Goal: Entertainment & Leisure: Consume media (video, audio)

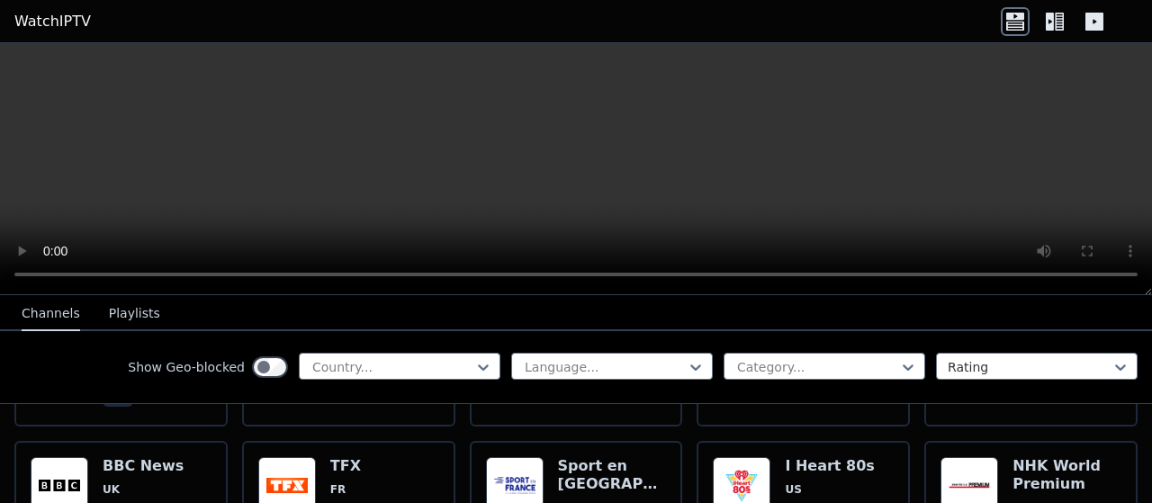
scroll to position [1659, 0]
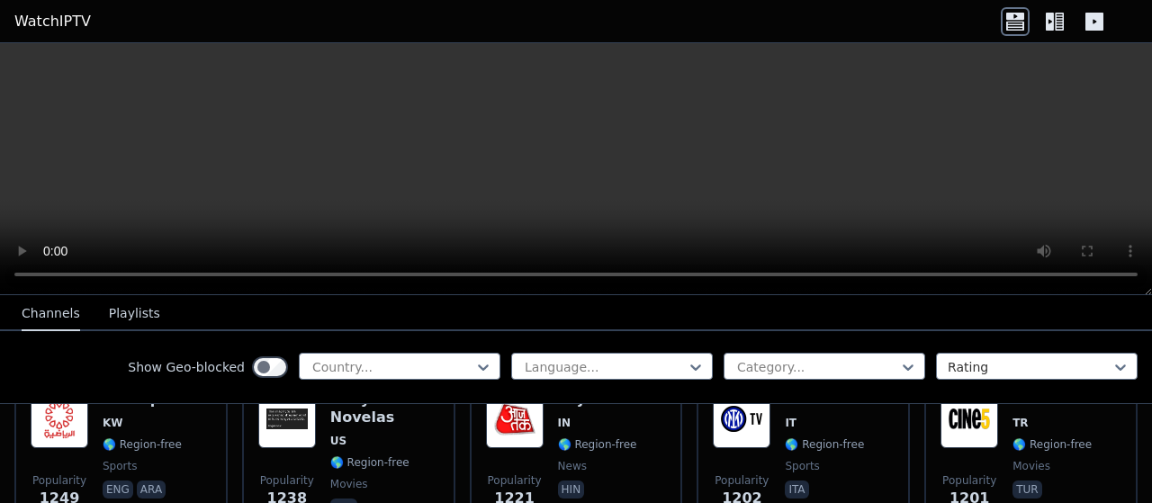
click at [122, 314] on button "Playlists" at bounding box center [134, 314] width 51 height 34
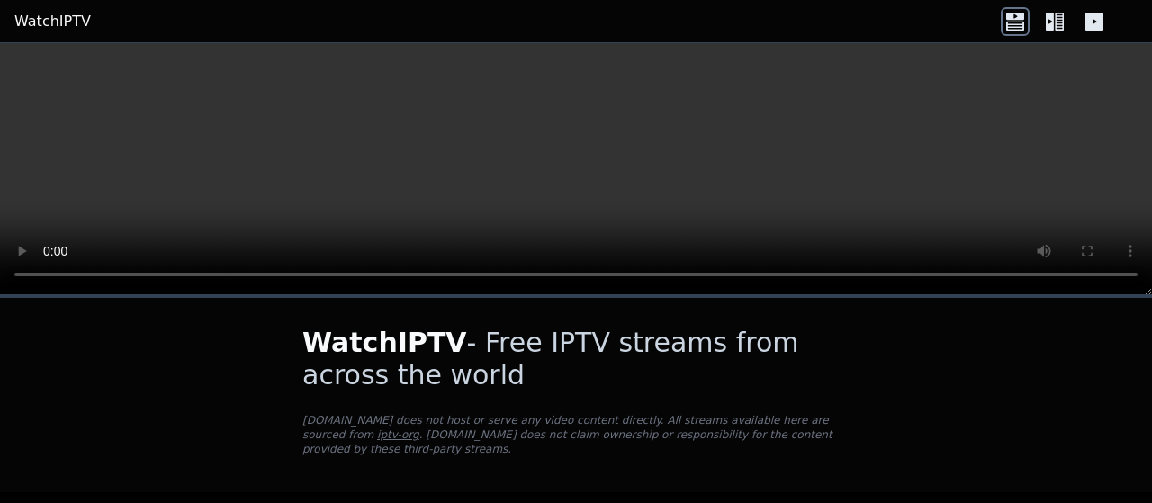
scroll to position [52, 0]
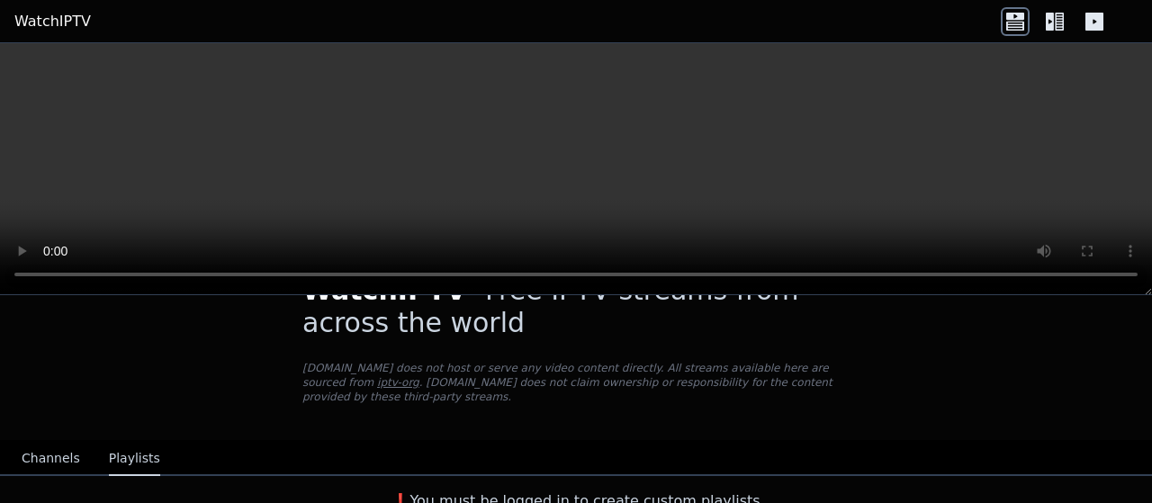
click at [43, 447] on button "Channels" at bounding box center [51, 459] width 58 height 34
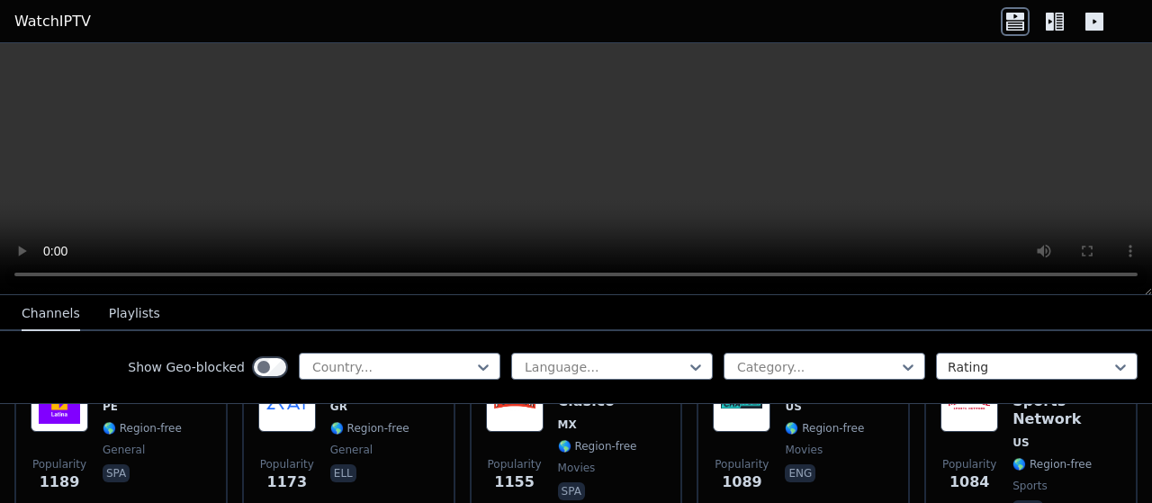
scroll to position [1817, 0]
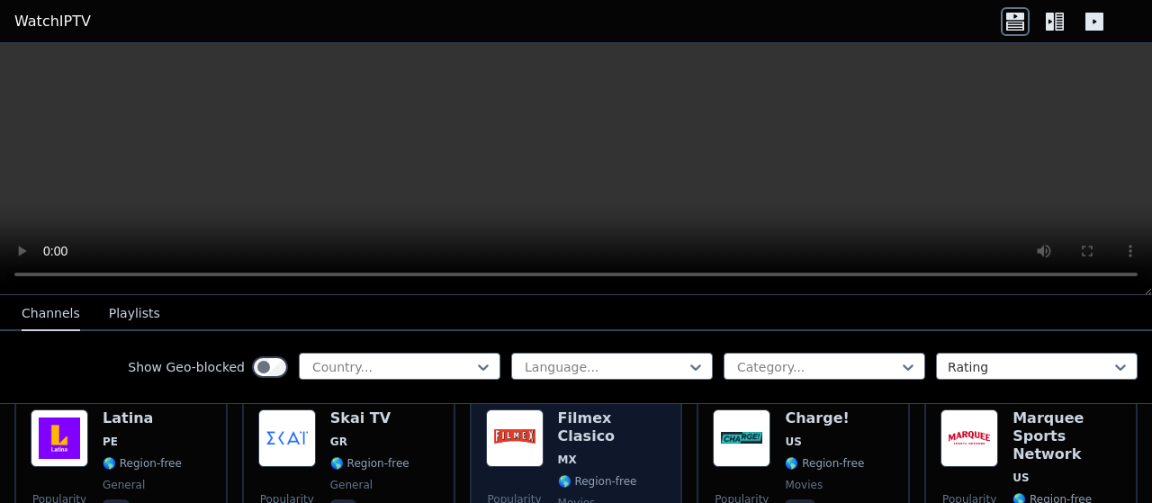
click at [510, 442] on img at bounding box center [515, 438] width 58 height 58
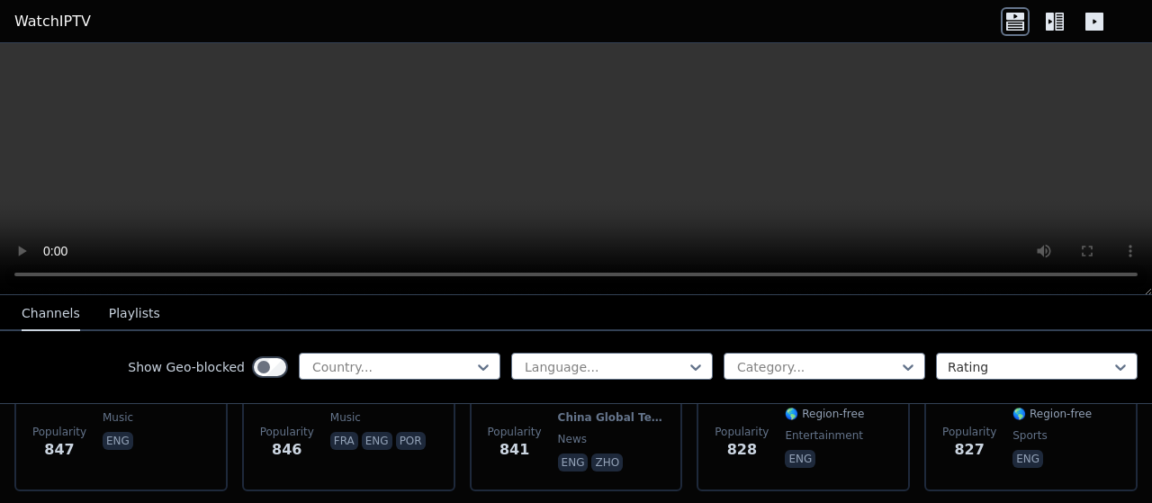
scroll to position [2882, 0]
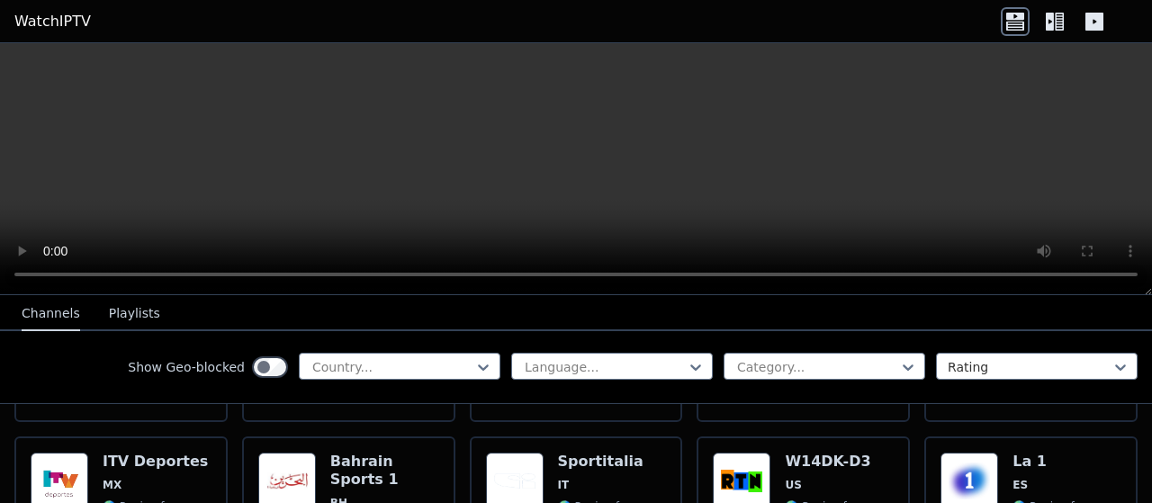
click at [1053, 19] on icon at bounding box center [1050, 22] width 8 height 18
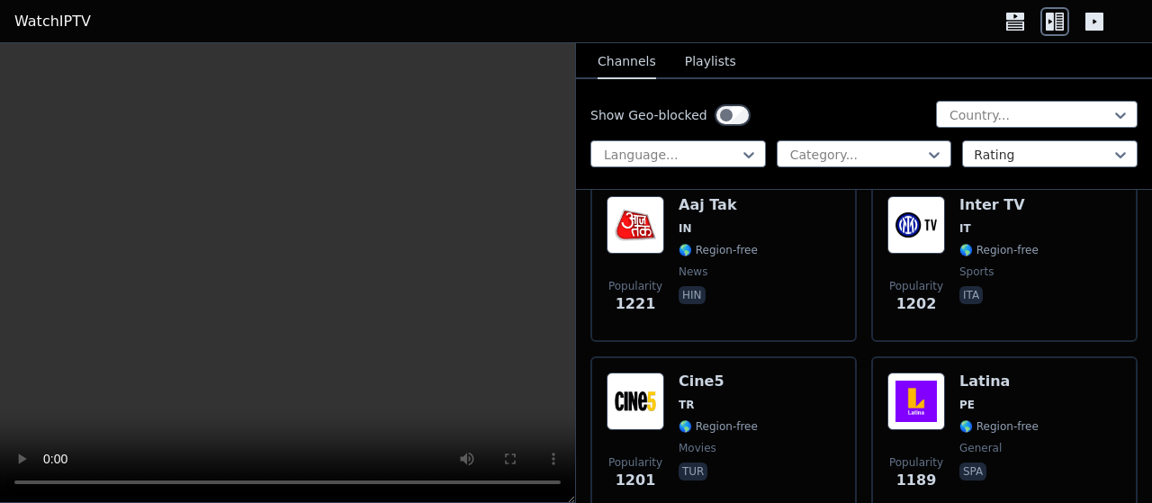
scroll to position [3997, 0]
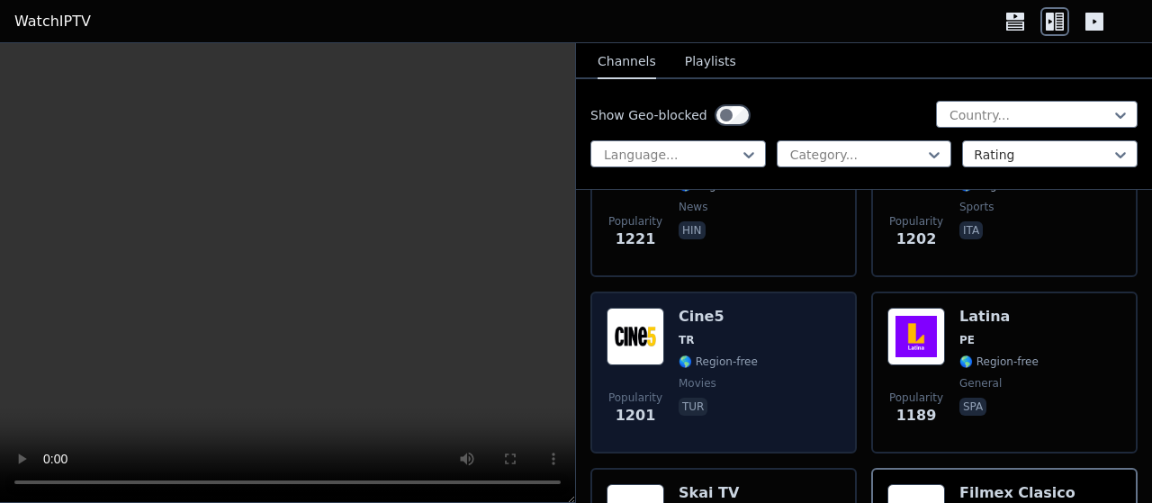
click at [648, 343] on img at bounding box center [635, 337] width 58 height 58
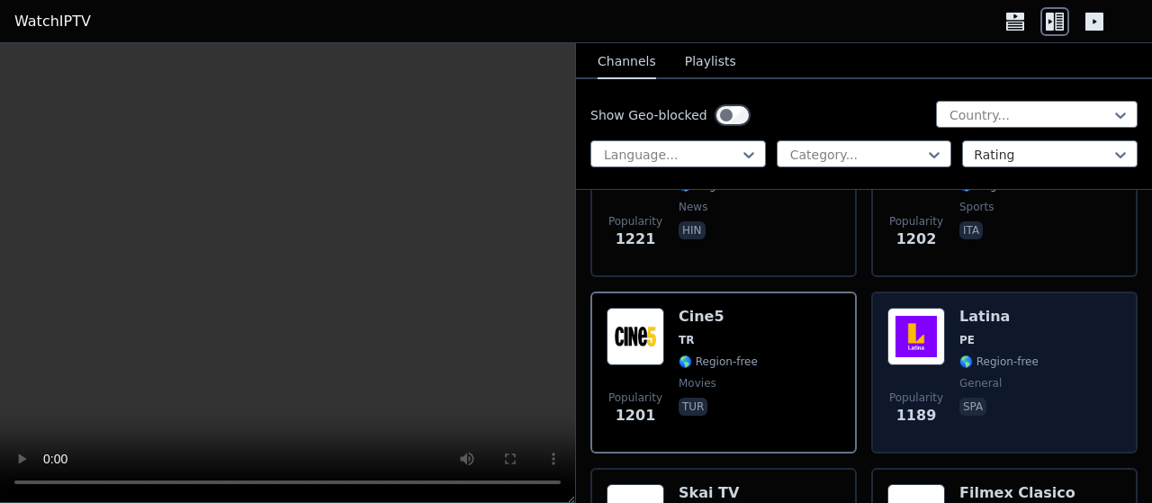
click at [902, 342] on img at bounding box center [916, 337] width 58 height 58
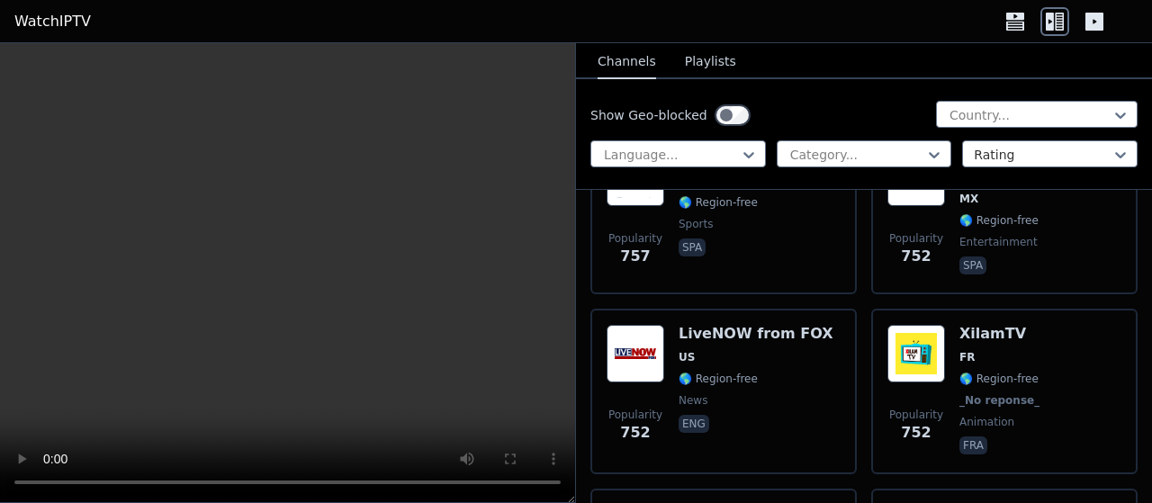
scroll to position [7925, 0]
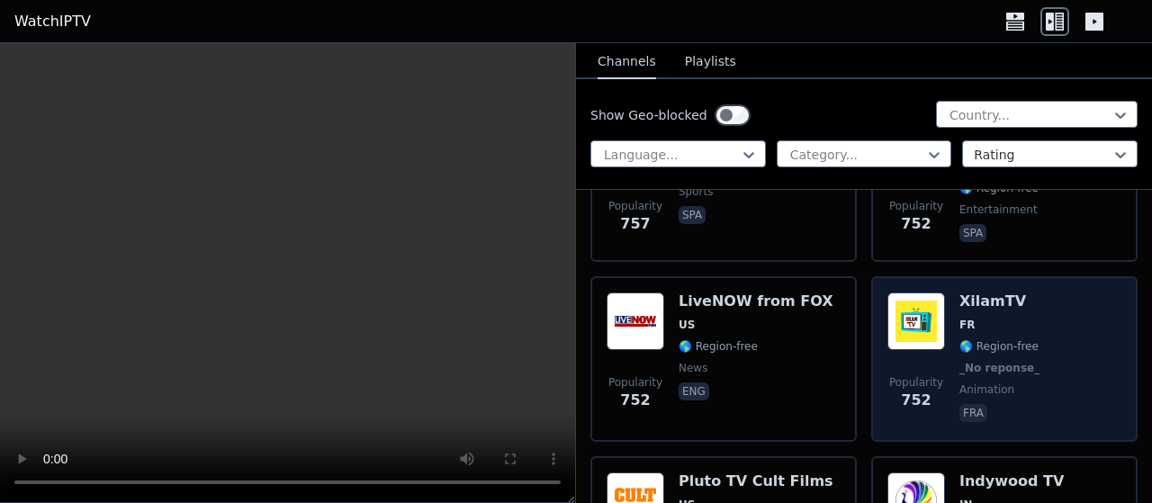
click at [910, 337] on img at bounding box center [916, 321] width 58 height 58
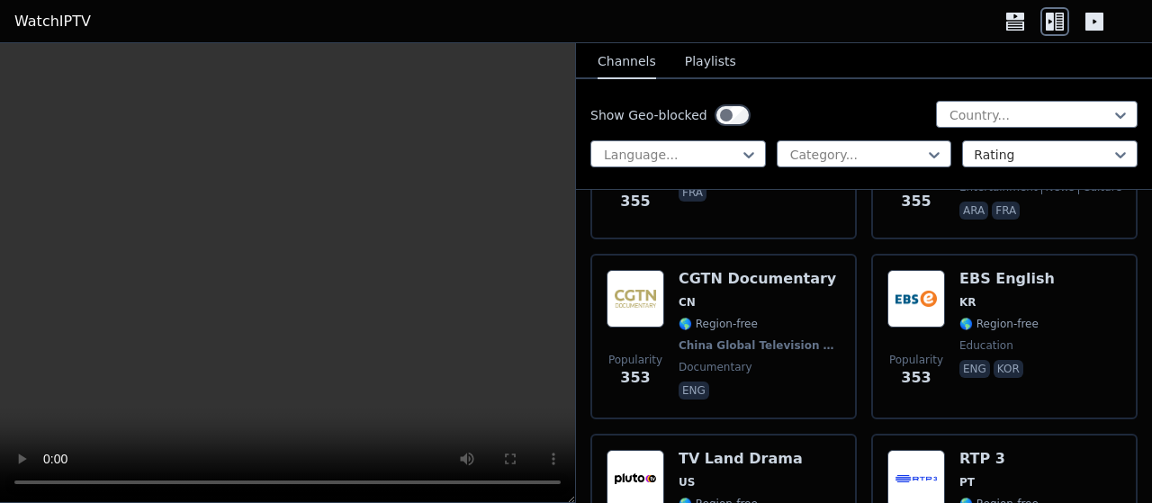
scroll to position [19054, 0]
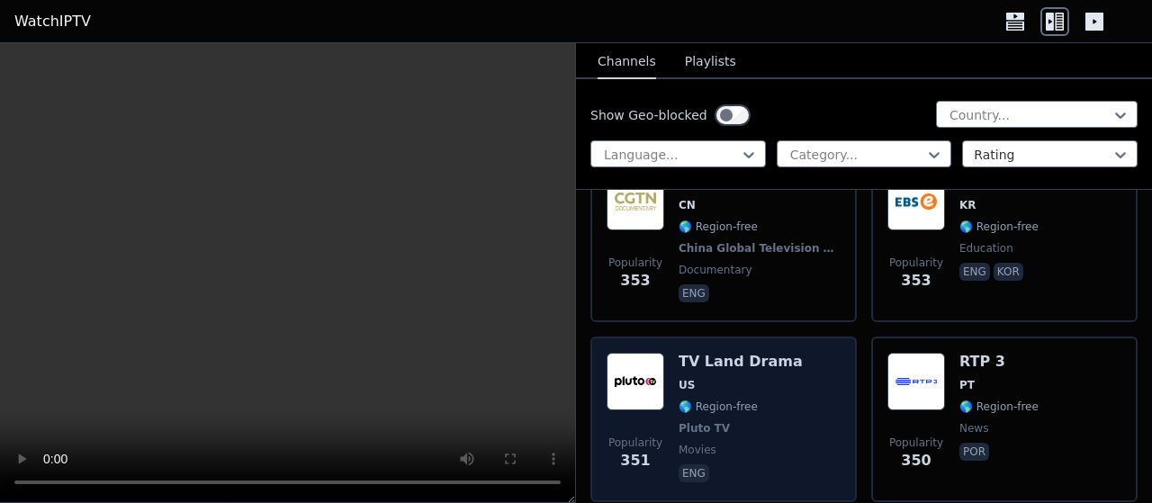
click at [668, 353] on div "Popularity 351 TV Land Drama US 🌎 Region-free Pluto TV movies eng" at bounding box center [723, 419] width 234 height 133
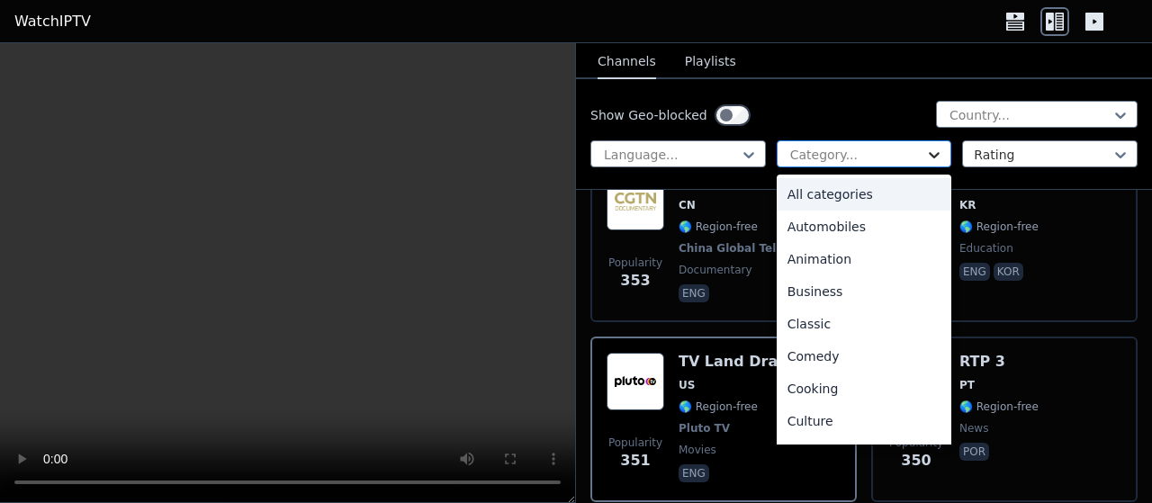
click at [931, 156] on icon at bounding box center [934, 155] width 18 height 18
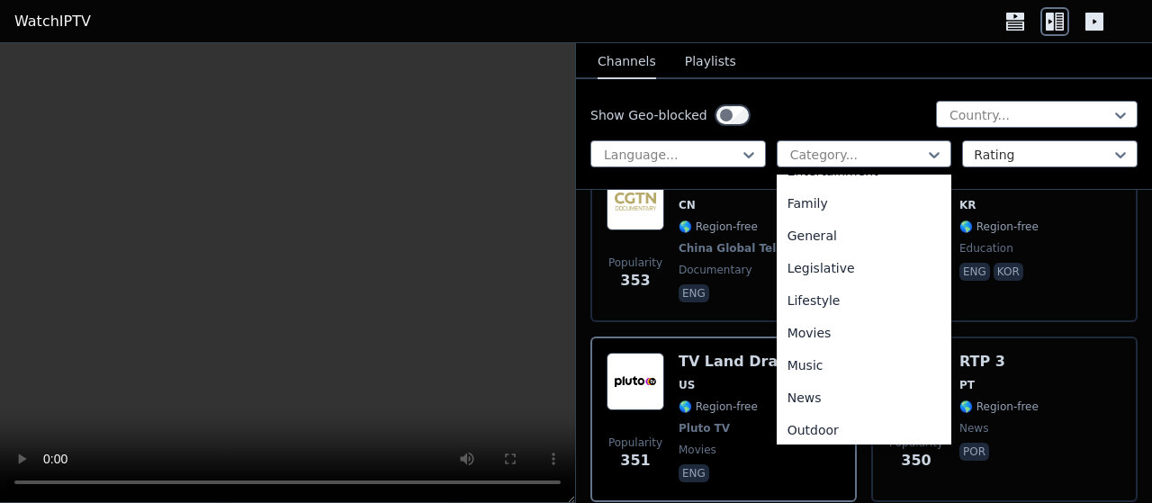
scroll to position [379, 0]
click at [812, 303] on div "Movies" at bounding box center [864, 301] width 175 height 32
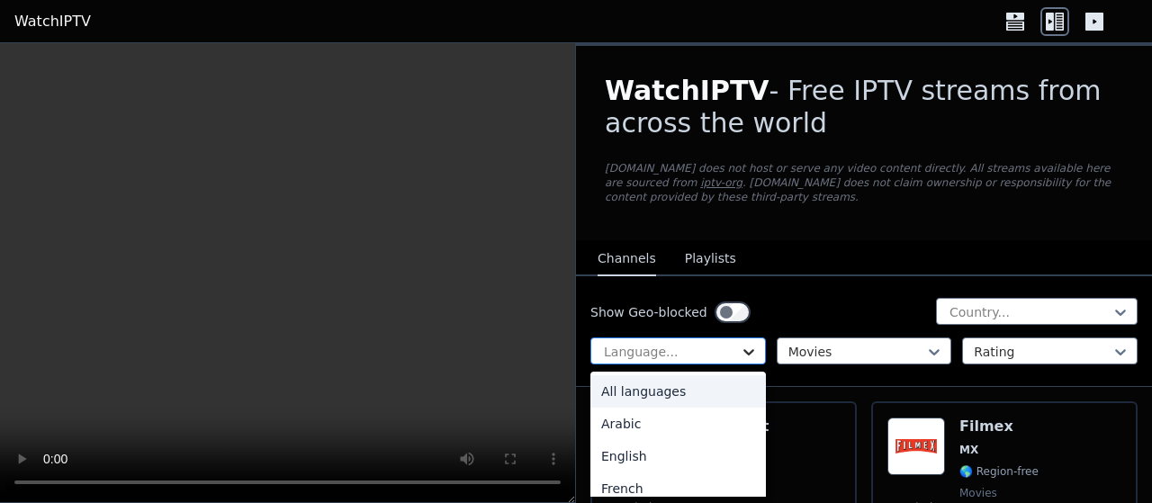
click at [747, 346] on icon at bounding box center [749, 352] width 18 height 18
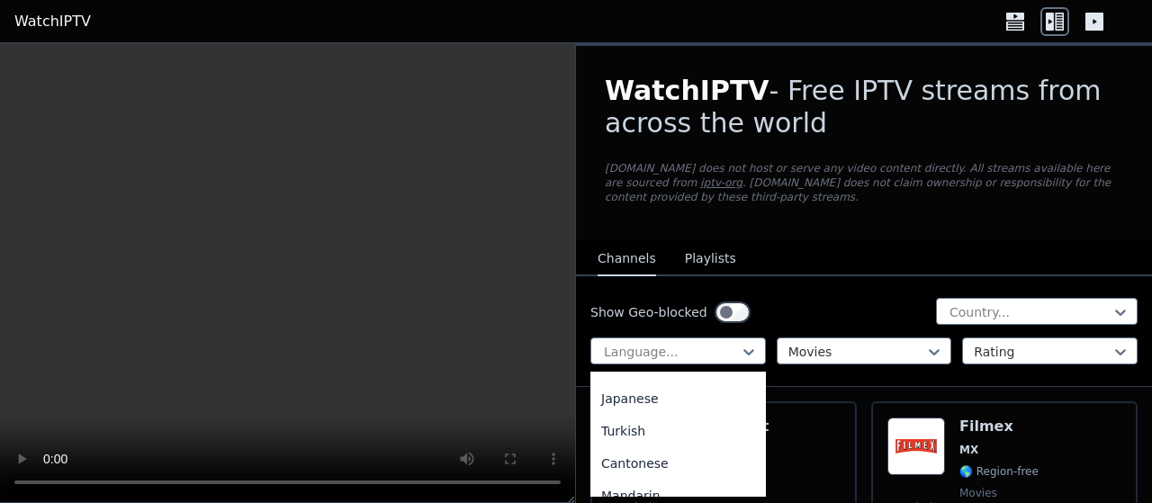
scroll to position [419, 0]
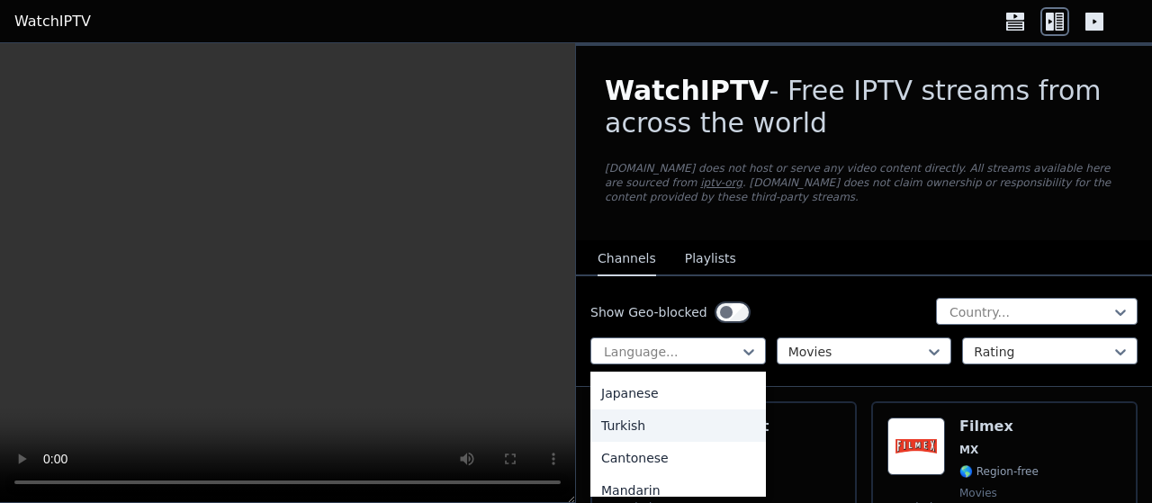
click at [631, 423] on div "Turkish" at bounding box center [677, 425] width 175 height 32
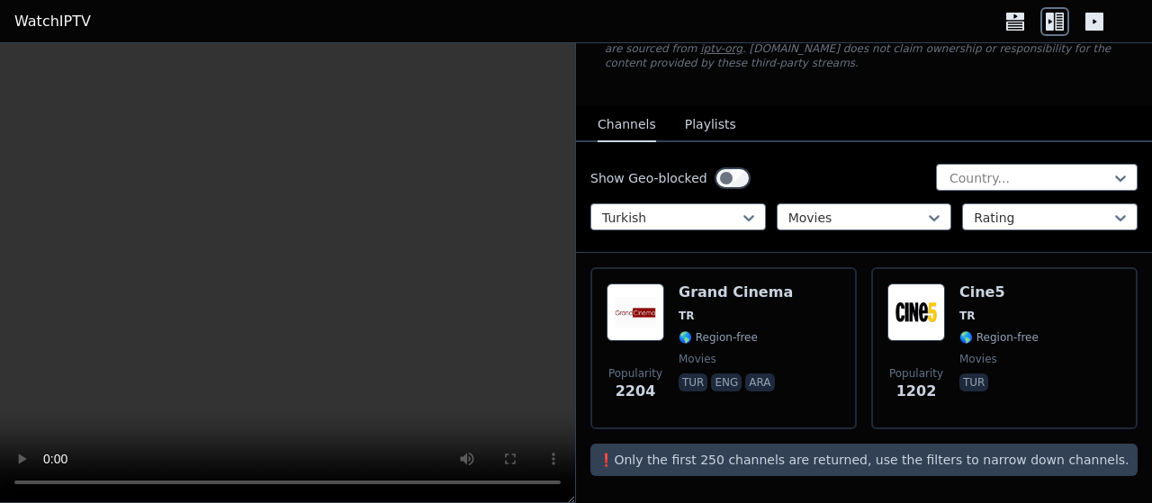
scroll to position [135, 0]
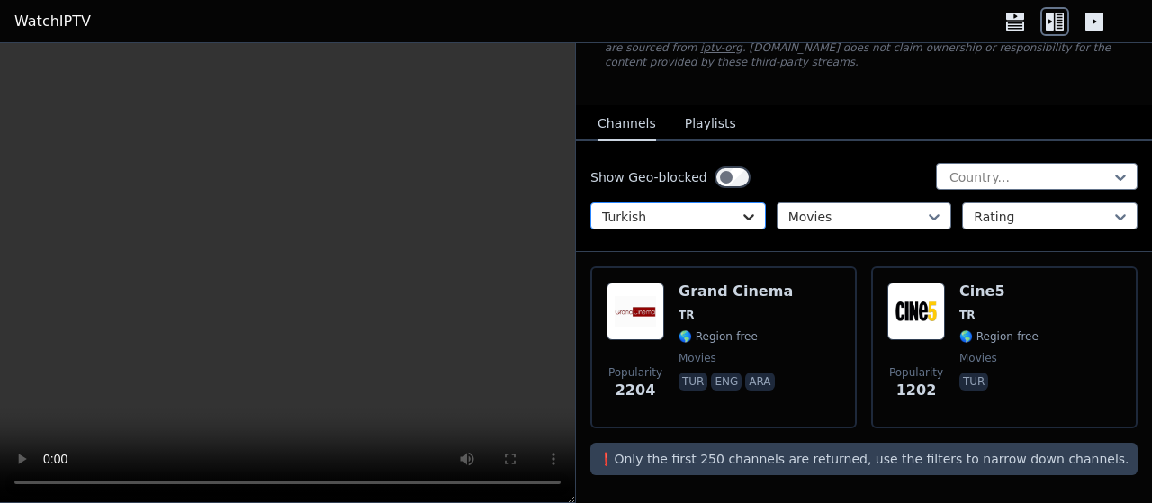
click at [745, 222] on icon at bounding box center [749, 217] width 18 height 18
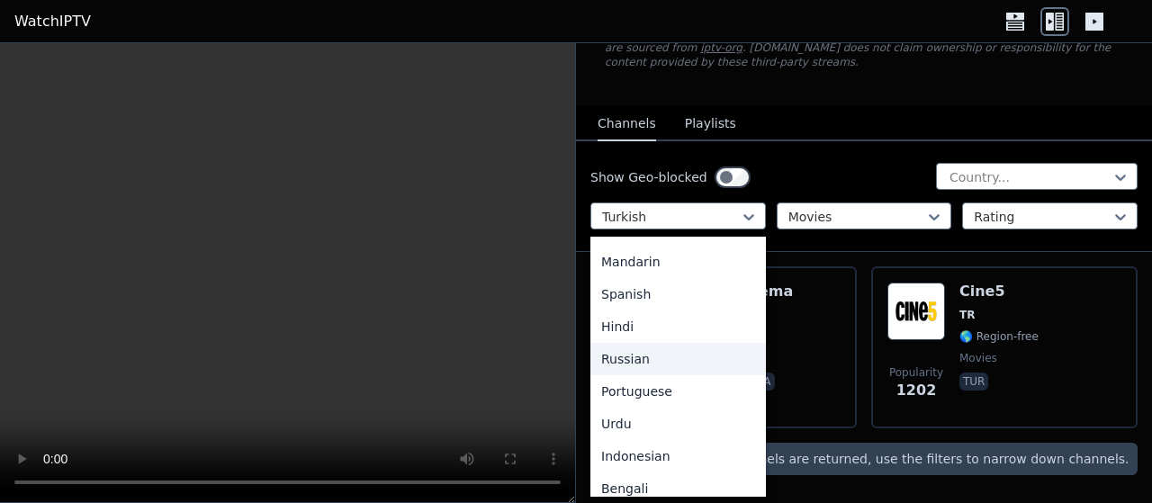
scroll to position [0, 0]
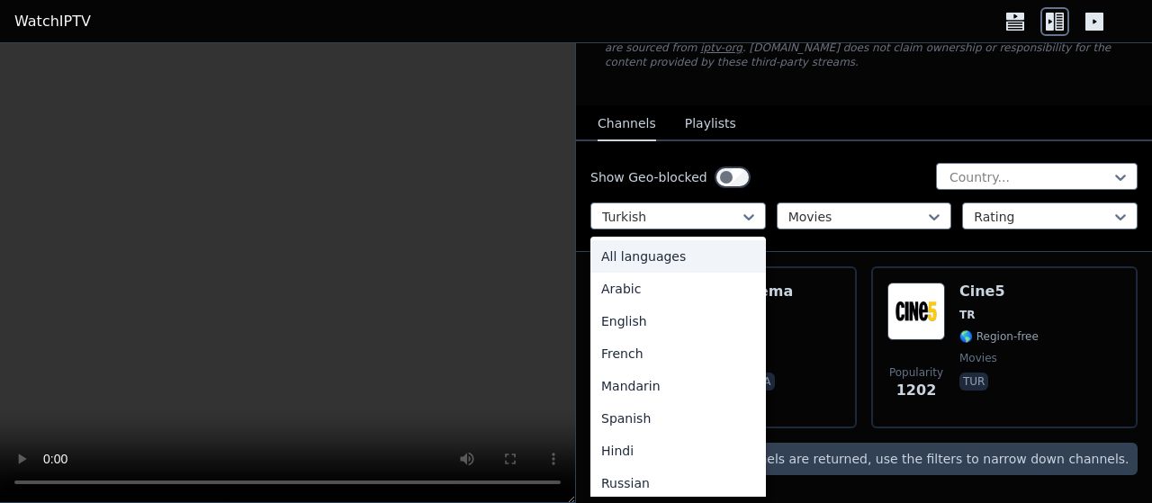
click at [637, 253] on div "All languages" at bounding box center [677, 256] width 175 height 32
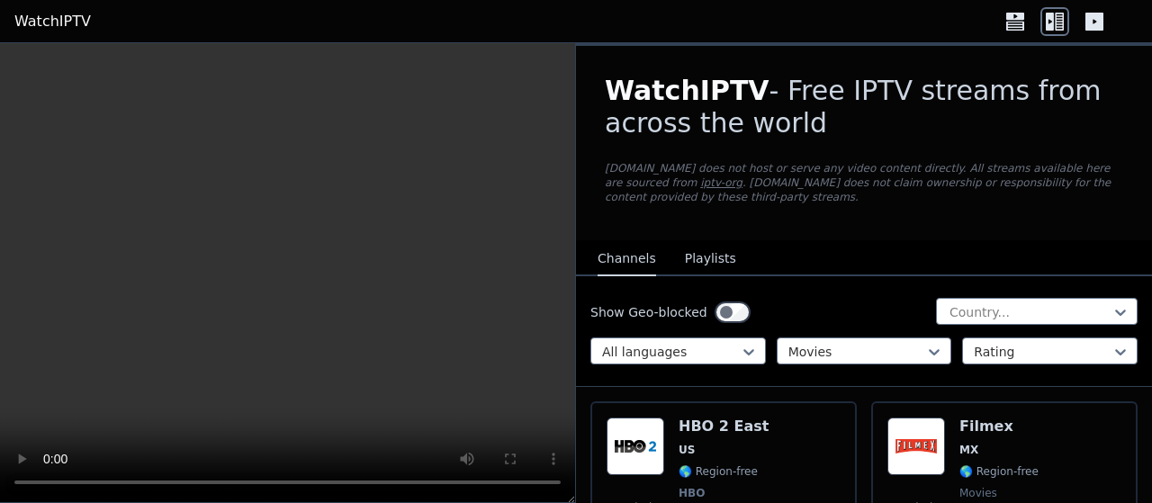
click at [704, 260] on button "Playlists" at bounding box center [710, 259] width 51 height 34
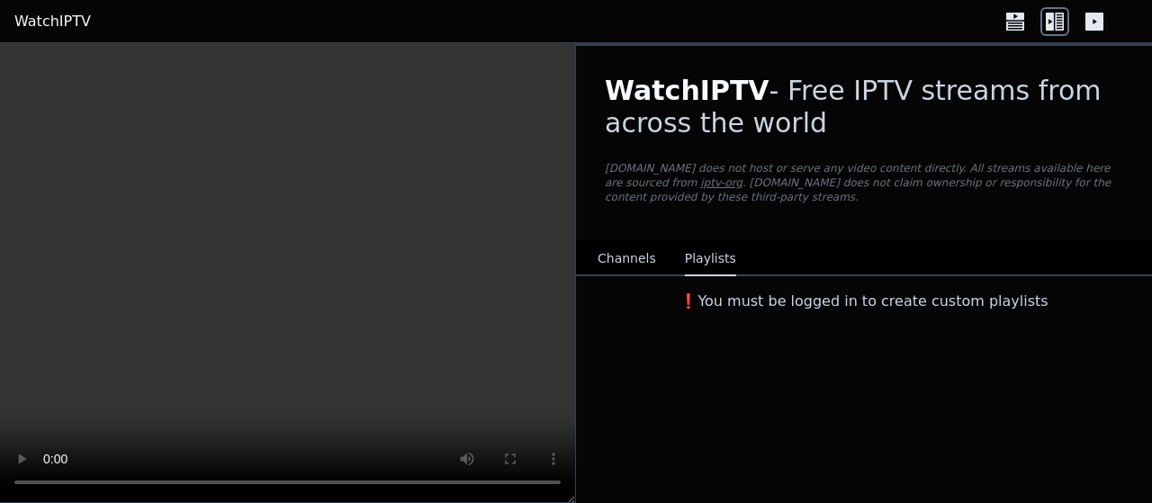
click at [629, 244] on button "Channels" at bounding box center [626, 259] width 58 height 34
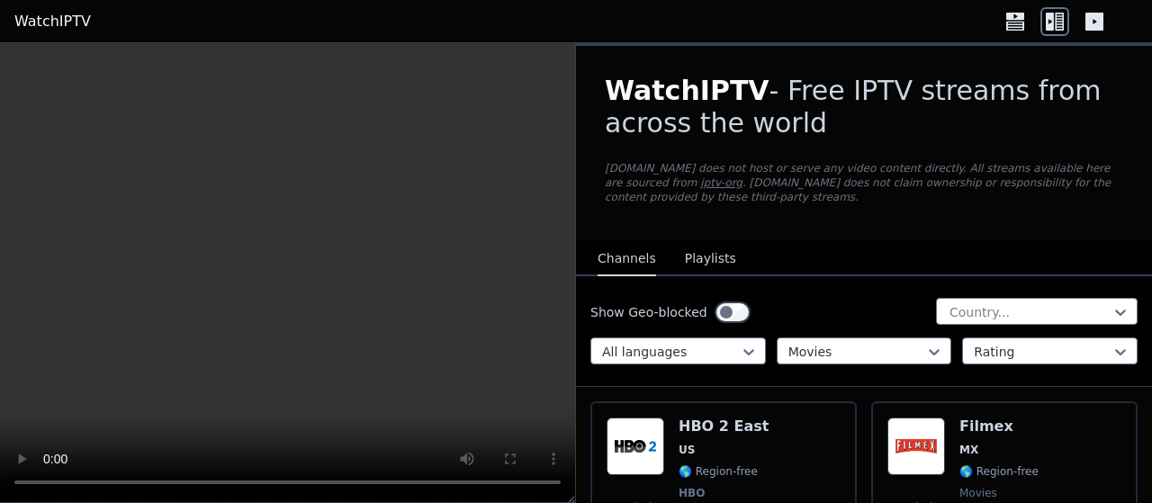
click at [1101, 21] on icon at bounding box center [1094, 22] width 18 height 18
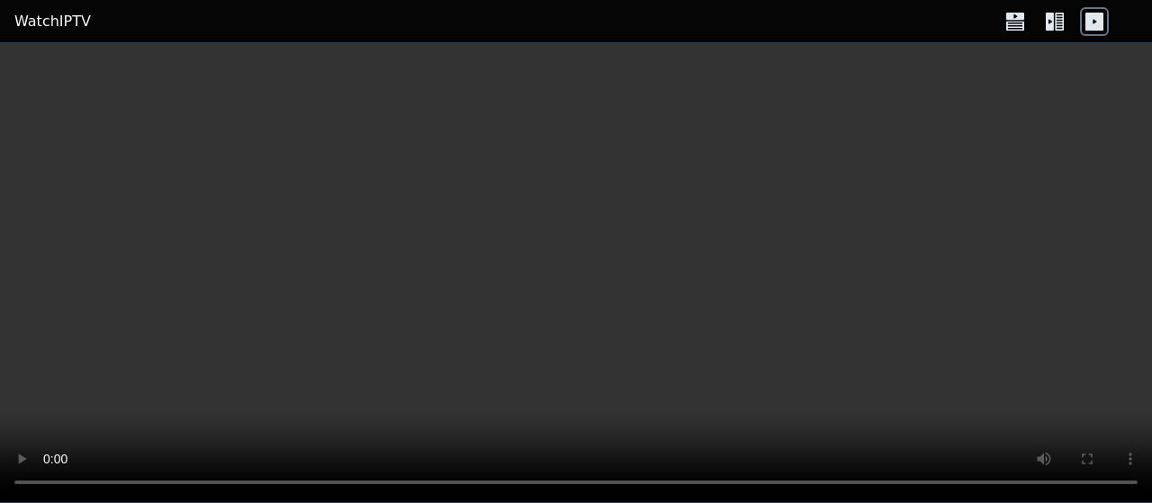
click at [1020, 22] on icon at bounding box center [1015, 25] width 18 height 9
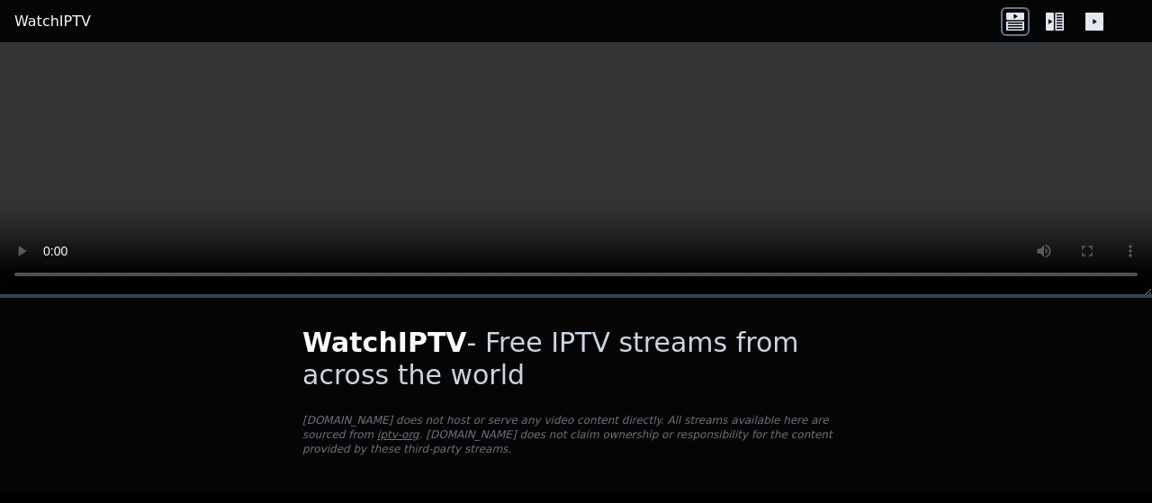
click at [1053, 19] on icon at bounding box center [1050, 22] width 8 height 18
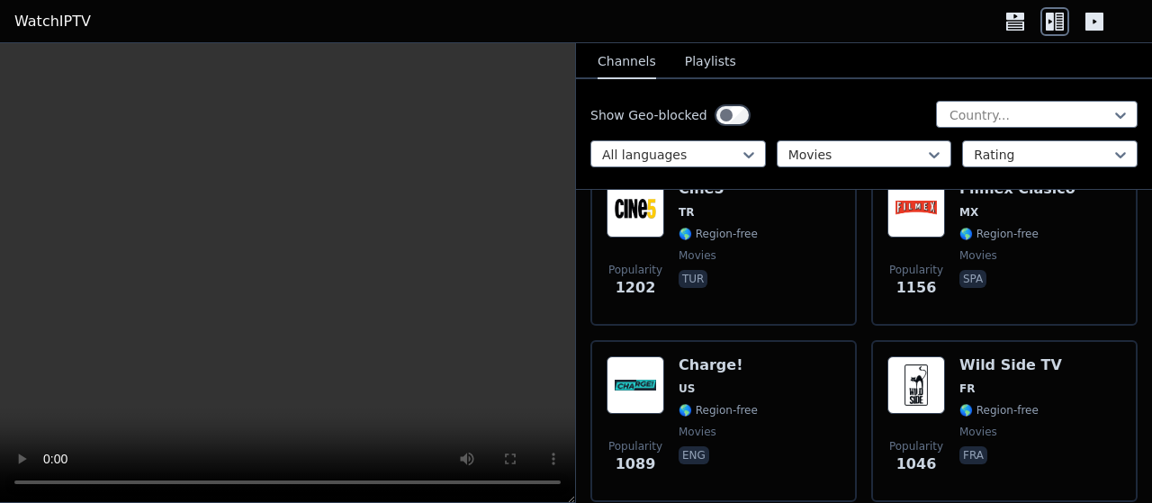
scroll to position [1147, 0]
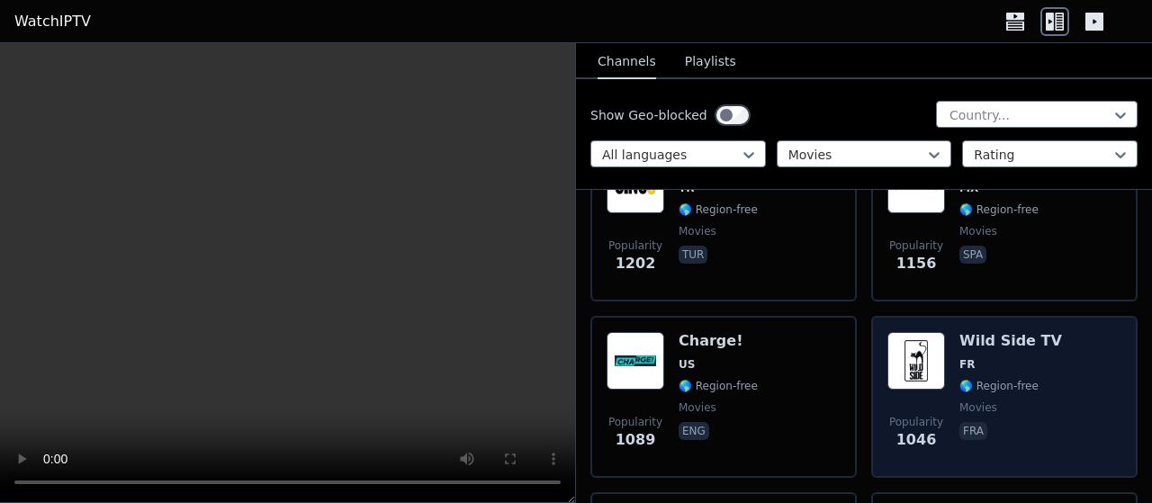
click at [938, 354] on div "Popularity 1046 Wild Side TV FR 🌎 Region-free movies fra" at bounding box center [1004, 397] width 234 height 130
